Goal: Check status: Check status

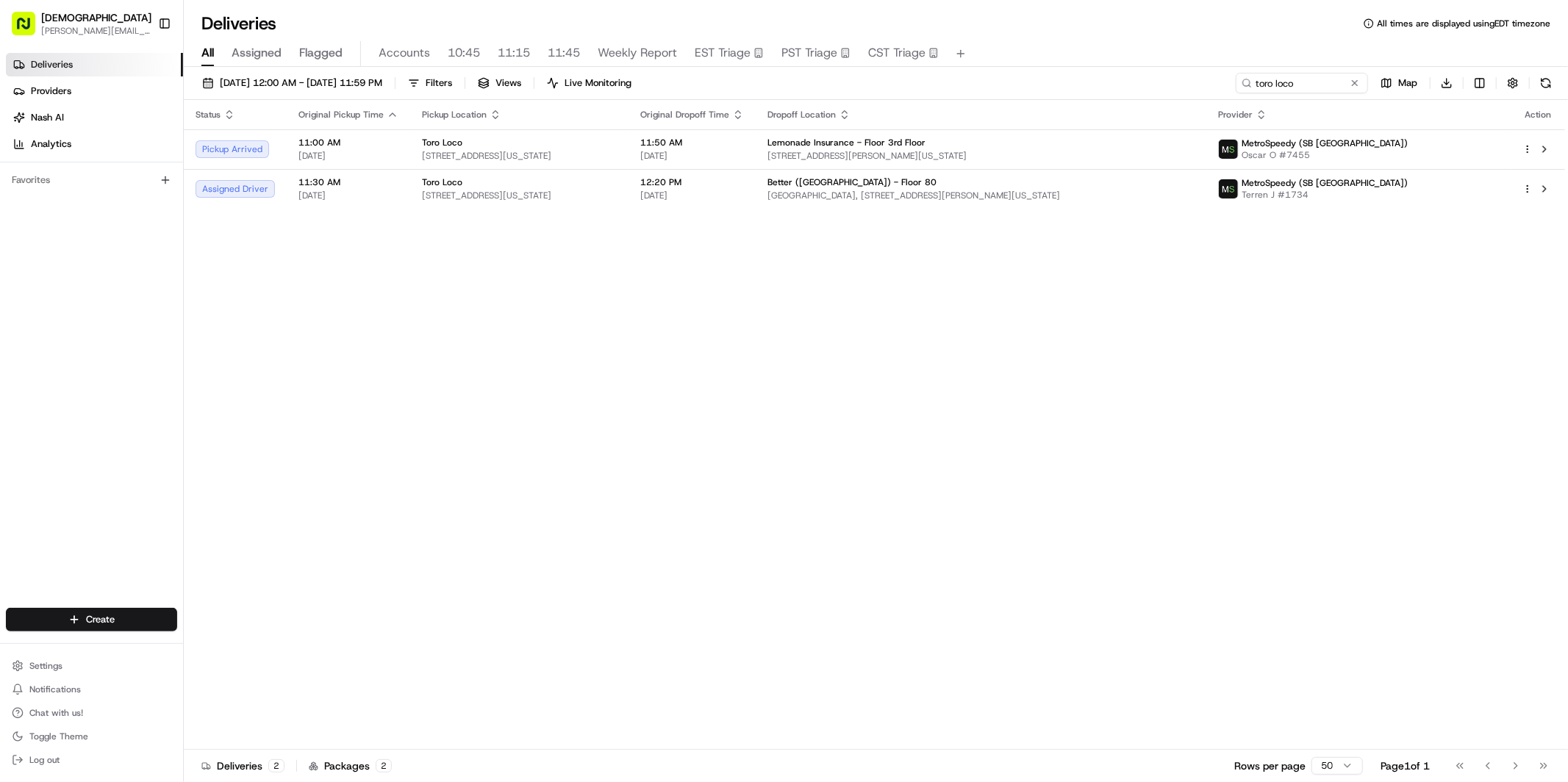
click at [378, 388] on div "Status Original Pickup Time Pickup Location Original Dropoff Time Dropoff Locat…" at bounding box center [875, 425] width 1382 height 650
click at [606, 156] on span "[STREET_ADDRESS][US_STATE]" at bounding box center [519, 155] width 195 height 12
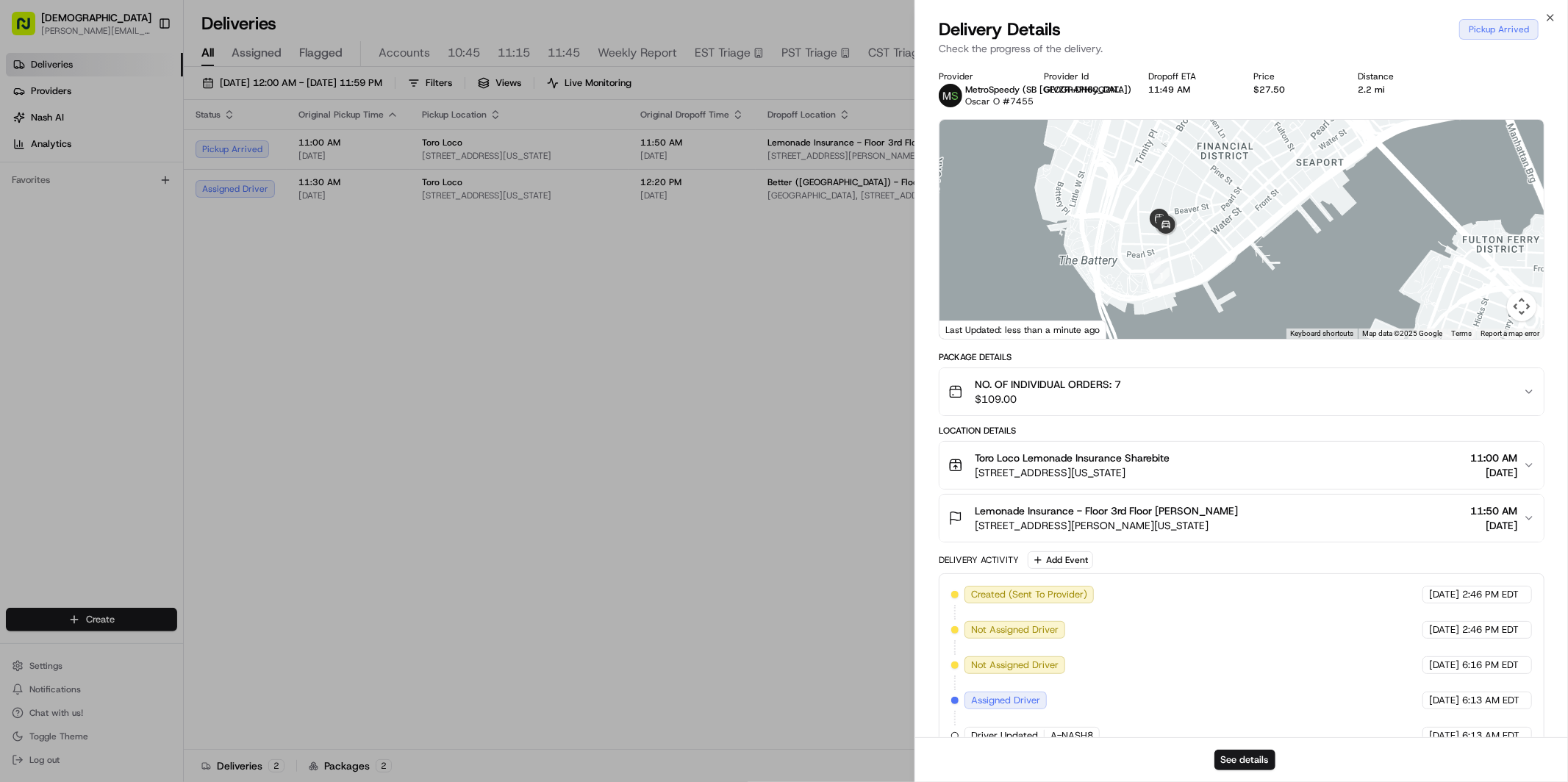
drag, startPoint x: 1160, startPoint y: 291, endPoint x: 1216, endPoint y: 242, distance: 74.4
click at [1216, 242] on div at bounding box center [1241, 229] width 604 height 219
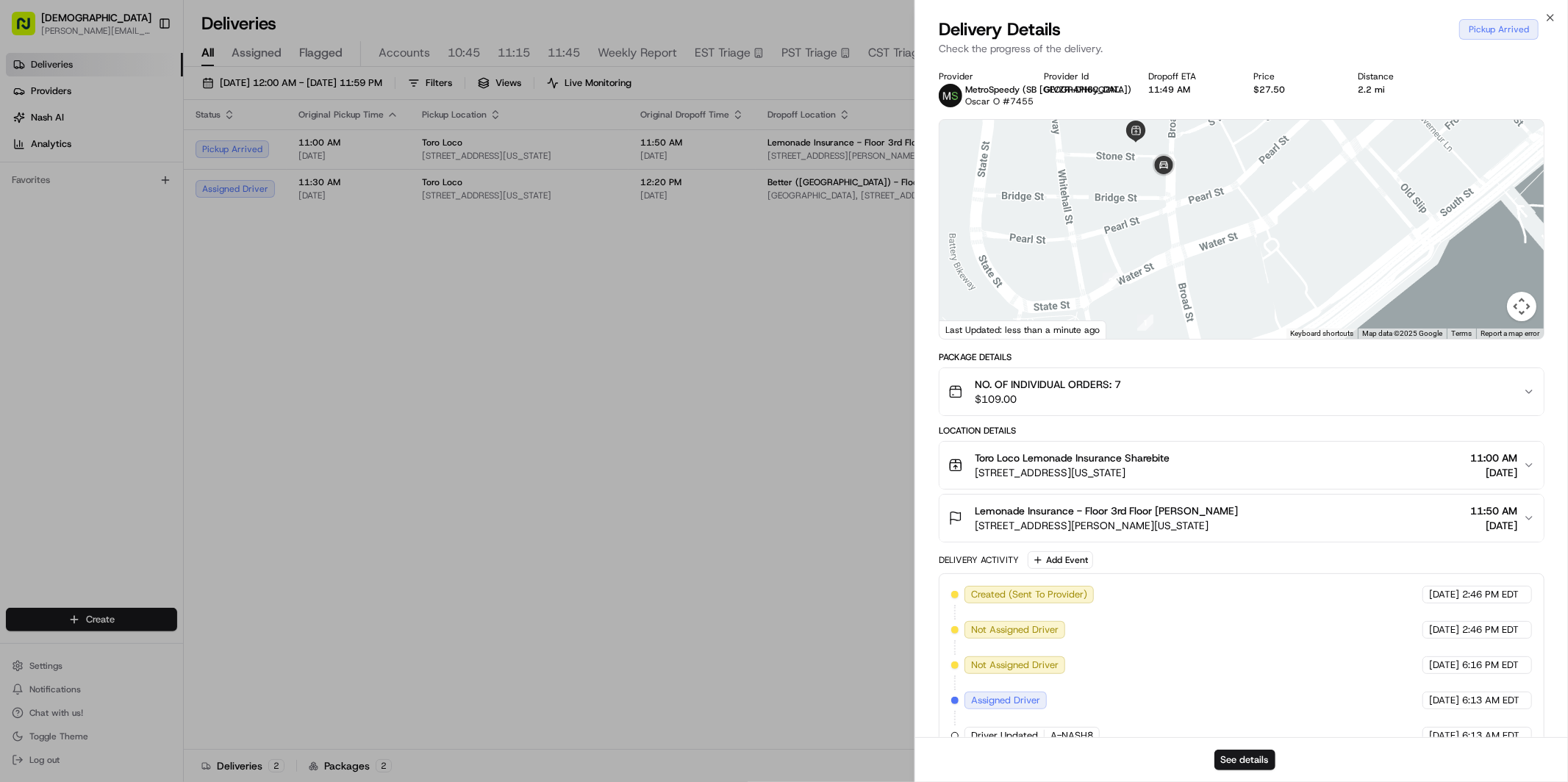
drag, startPoint x: 1209, startPoint y: 202, endPoint x: 1204, endPoint y: 266, distance: 64.2
click at [1204, 266] on div at bounding box center [1241, 229] width 604 height 219
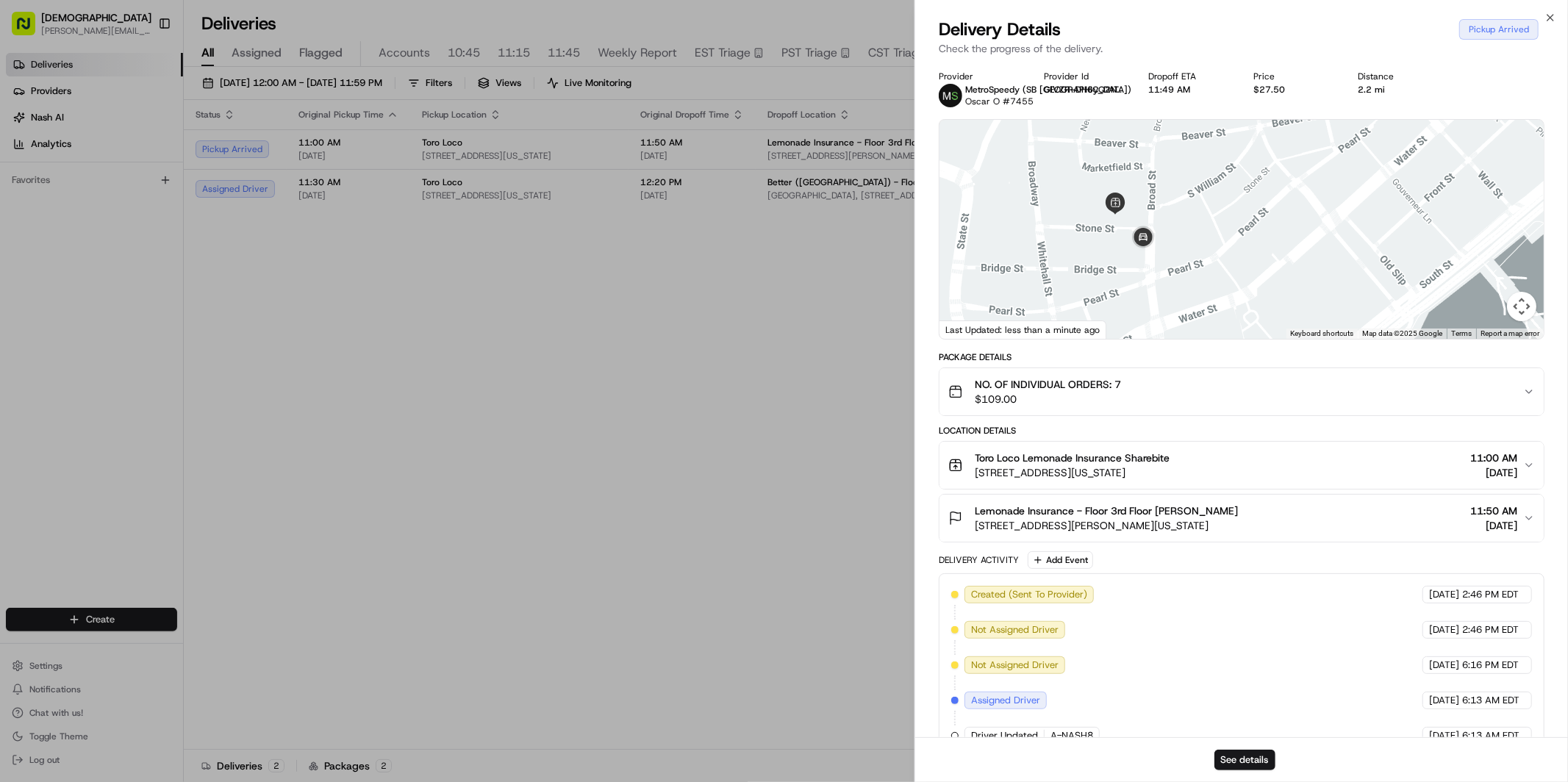
drag, startPoint x: 1118, startPoint y: 172, endPoint x: 1098, endPoint y: 241, distance: 71.8
click at [1098, 241] on div at bounding box center [1241, 229] width 604 height 219
click at [1476, 393] on img "button" at bounding box center [1480, 391] width 21 height 21
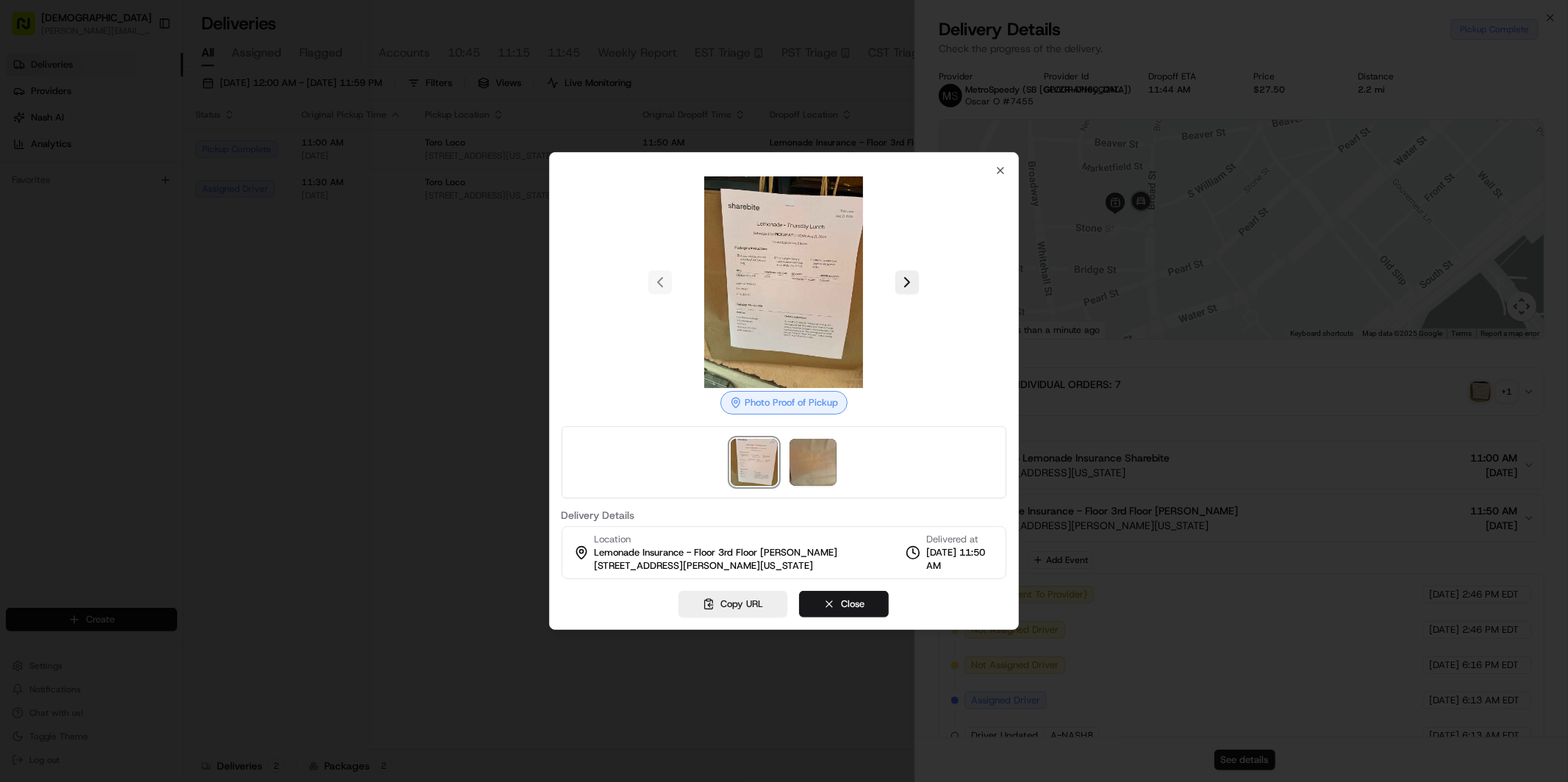
click at [358, 412] on div at bounding box center [784, 391] width 1568 height 782
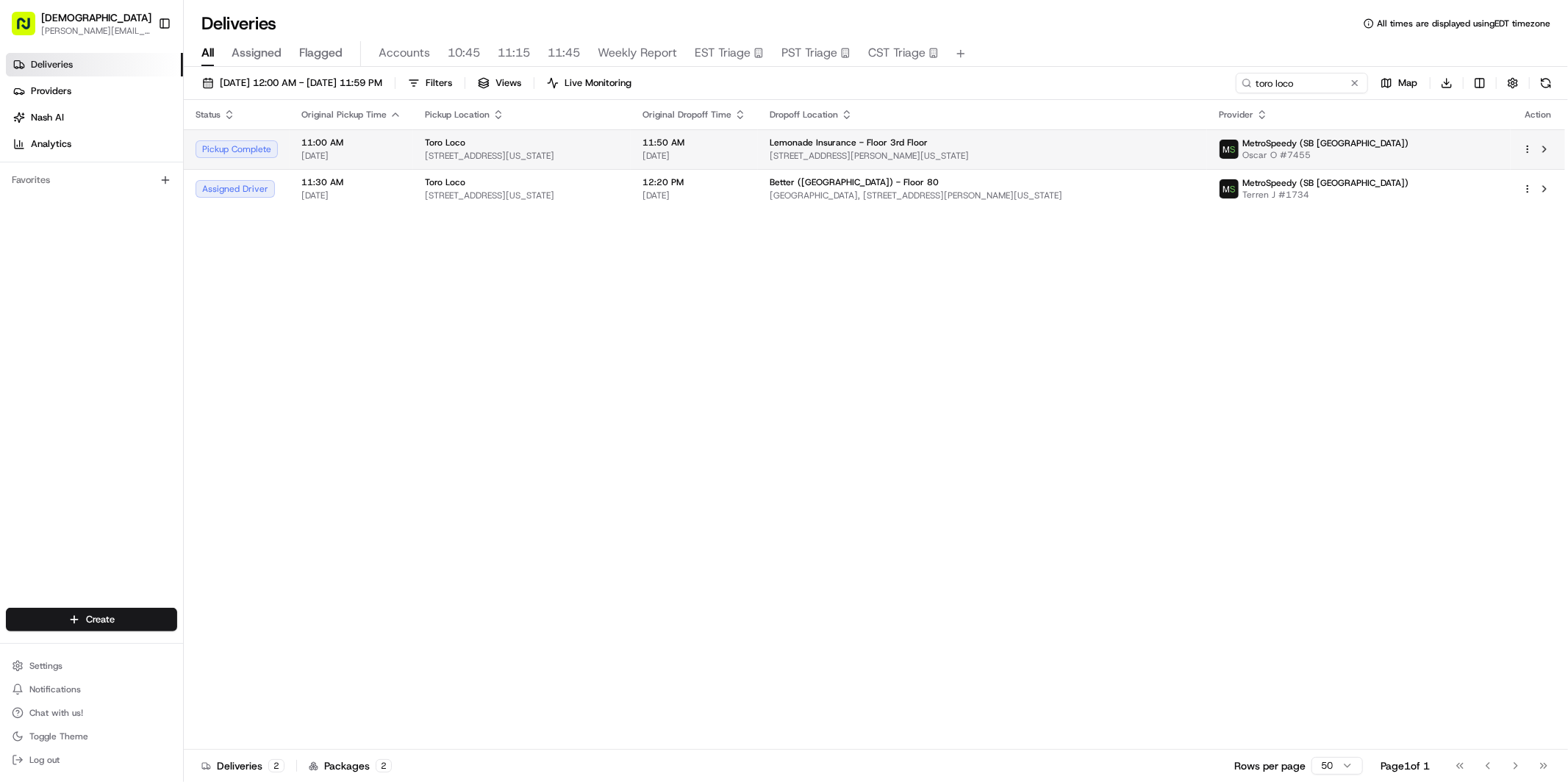
click at [566, 160] on span "[STREET_ADDRESS][US_STATE]" at bounding box center [522, 155] width 194 height 12
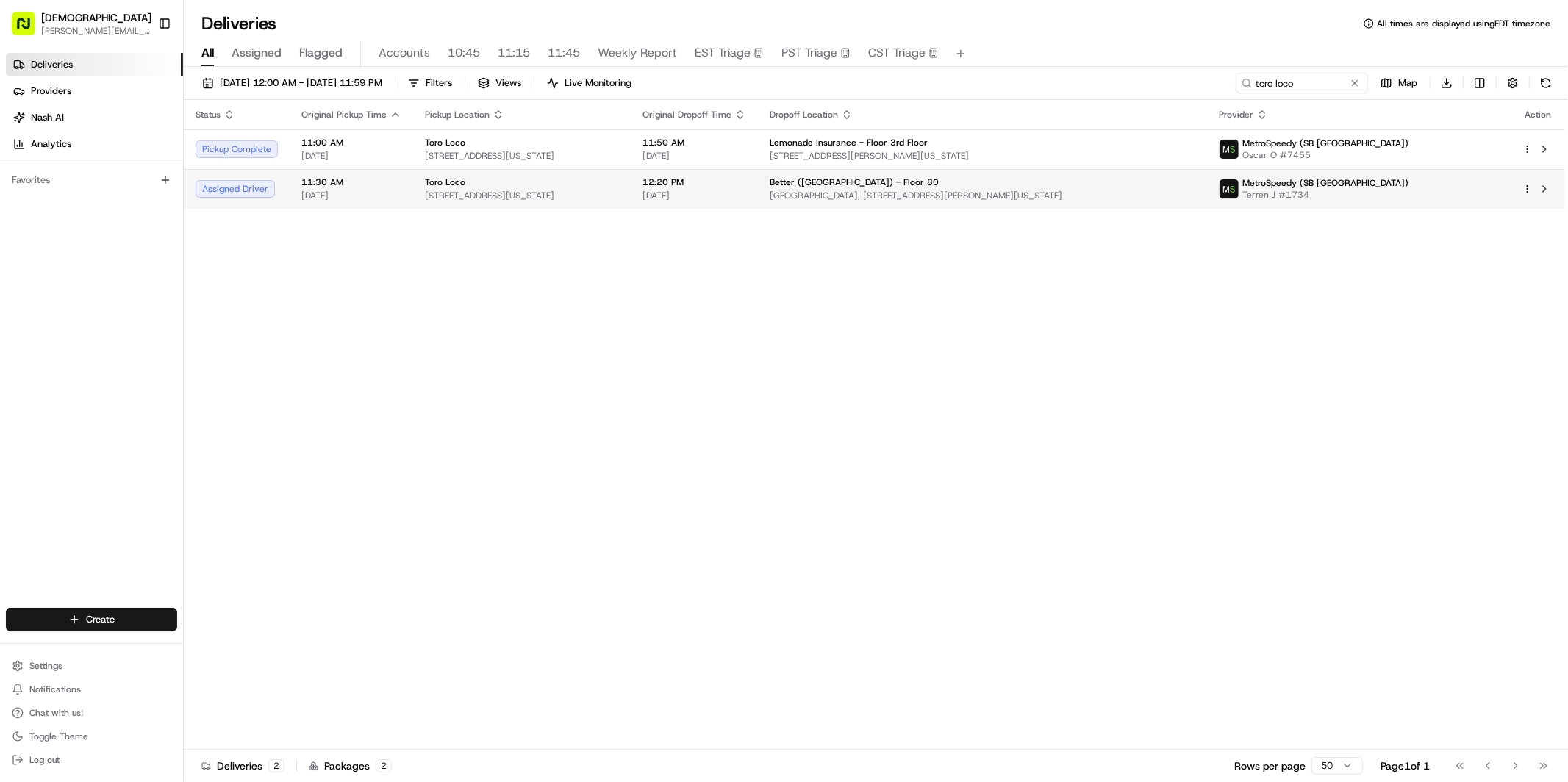
click at [562, 171] on td "Toro Loco [STREET_ADDRESS][US_STATE]" at bounding box center [521, 189] width 218 height 40
